Goal: Navigation & Orientation: Find specific page/section

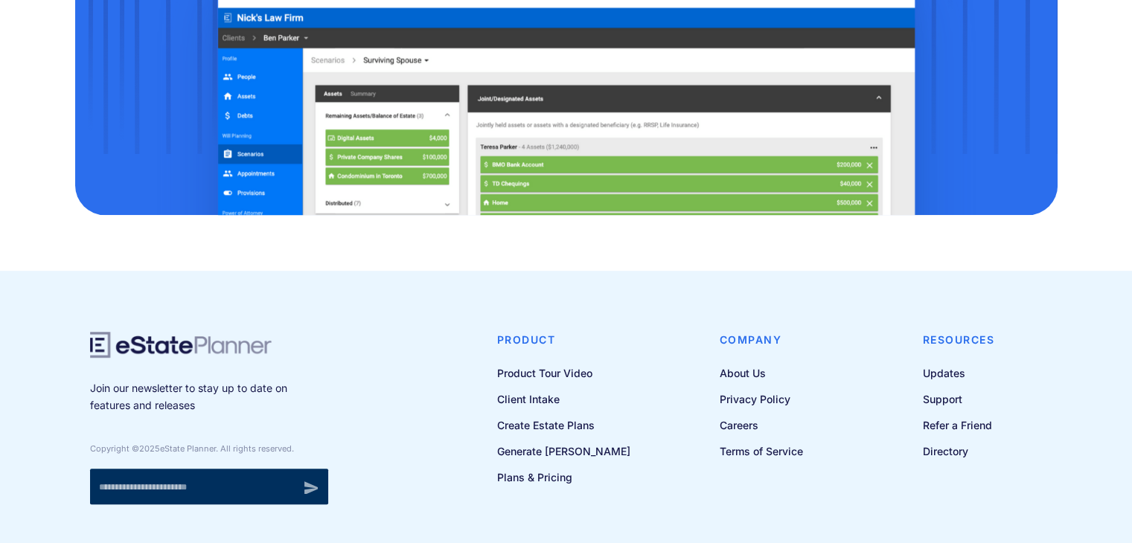
scroll to position [827, 0]
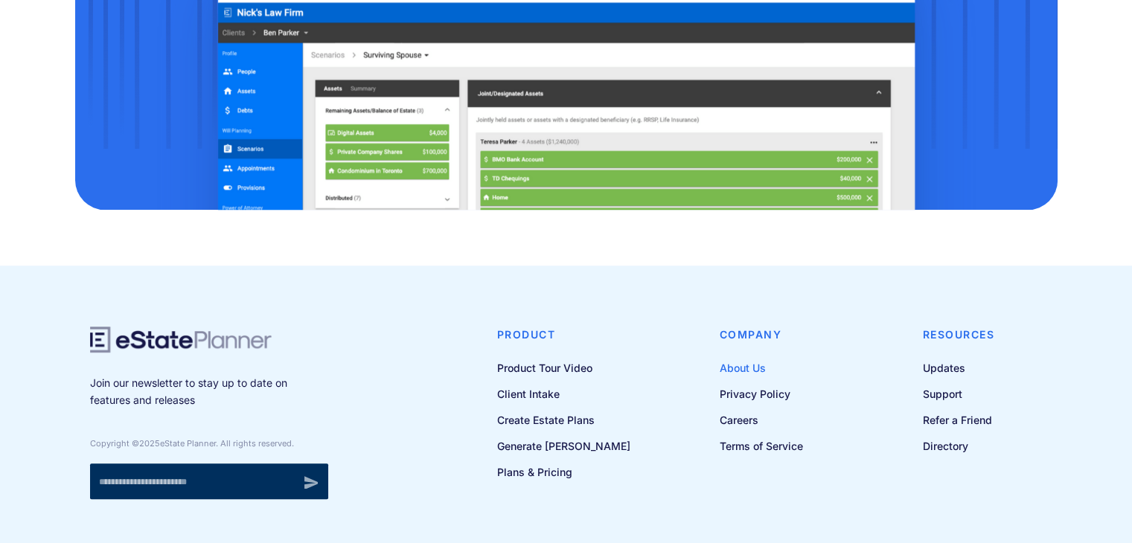
click at [739, 375] on link "About Us" at bounding box center [760, 368] width 83 height 19
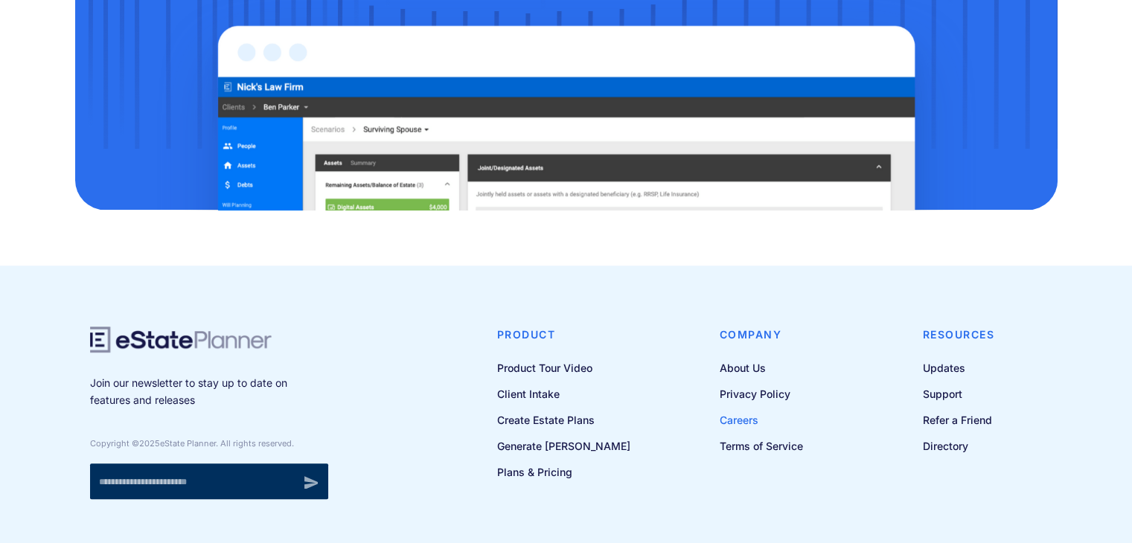
click at [732, 416] on link "Careers" at bounding box center [760, 420] width 83 height 19
